Goal: Find specific page/section: Find specific page/section

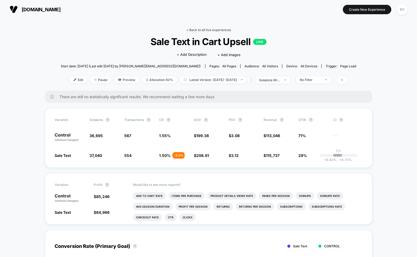
click at [197, 31] on link "< Back to all live experiences" at bounding box center [208, 30] width 44 height 4
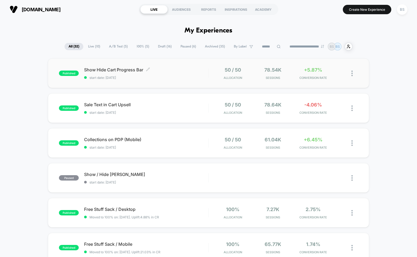
click at [199, 77] on span "start date: [DATE]" at bounding box center [146, 78] width 124 height 4
